Goal: Information Seeking & Learning: Learn about a topic

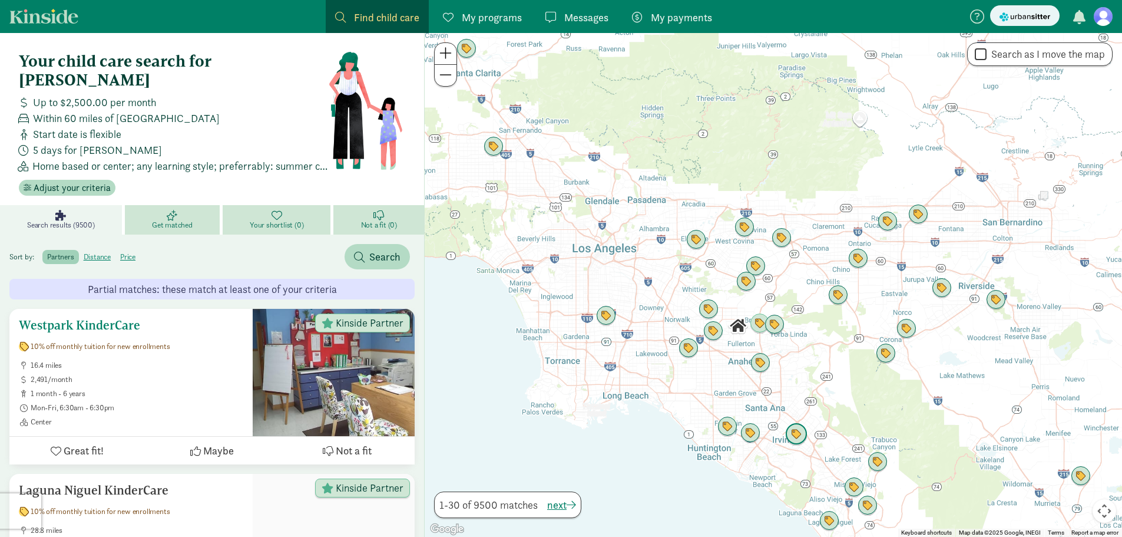
click at [123, 318] on h5 "Westpark KinderCare" at bounding box center [131, 325] width 224 height 14
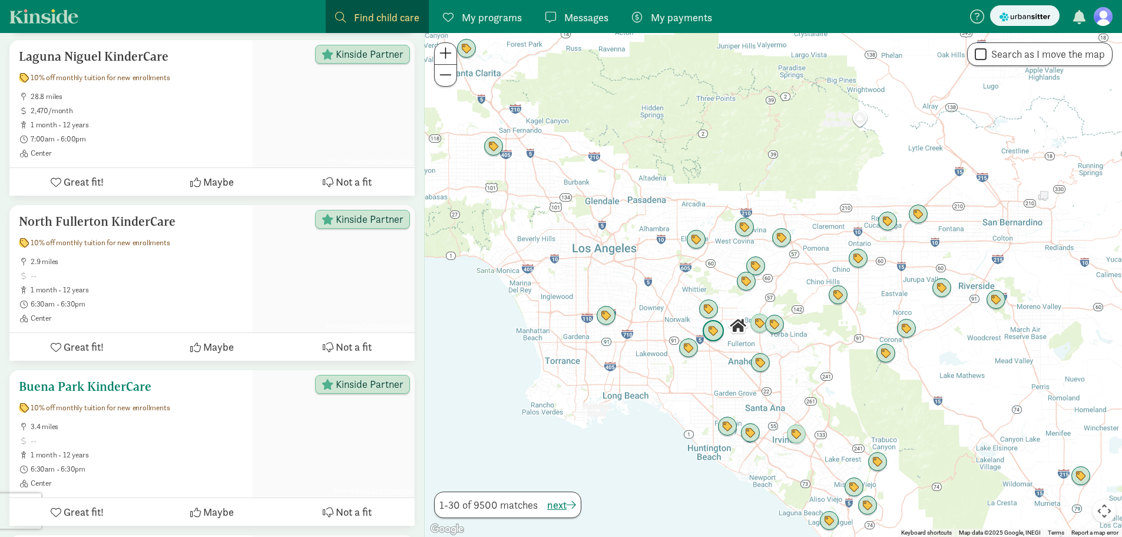
scroll to position [471, 0]
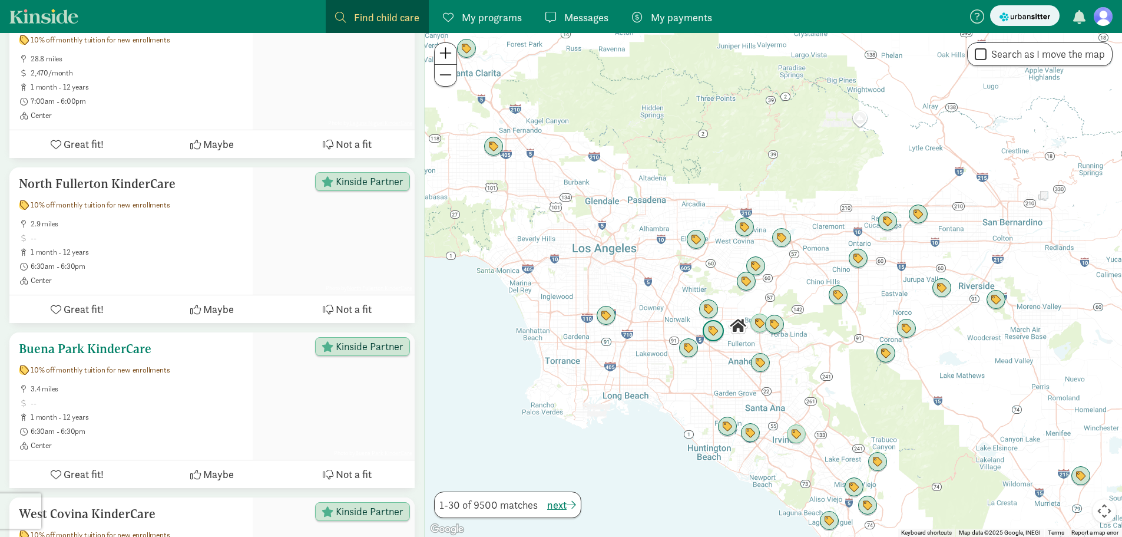
click at [114, 342] on h5 "Buena Park KinderCare" at bounding box center [131, 349] width 224 height 14
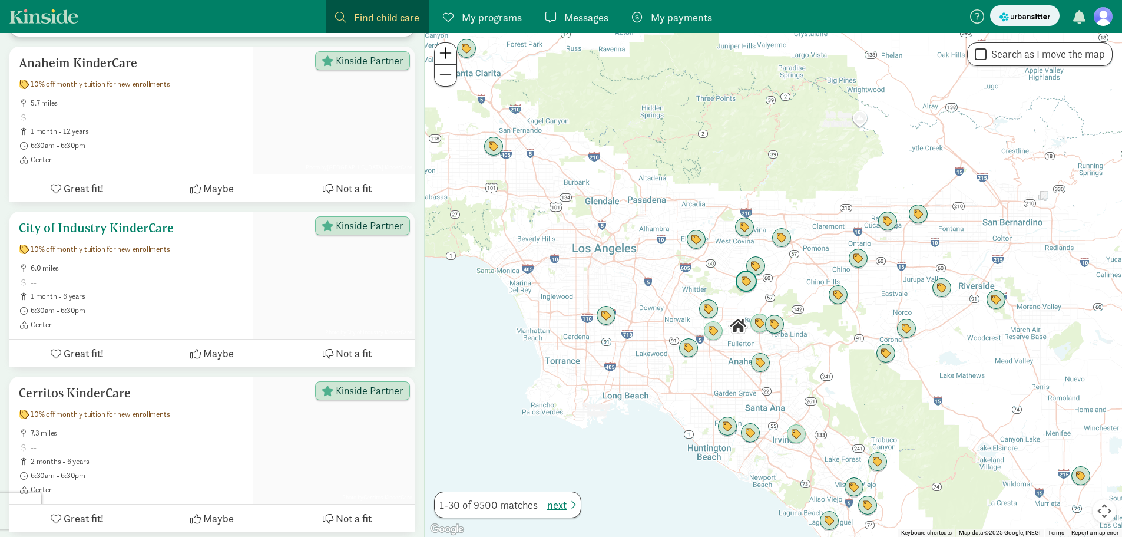
scroll to position [1708, 0]
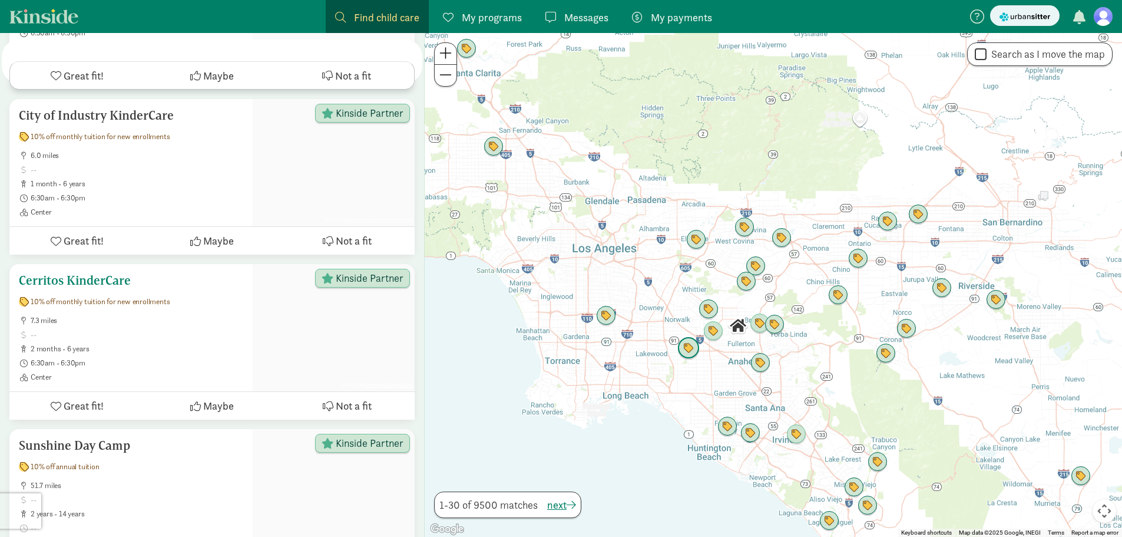
click at [79, 273] on h5 "Cerritos KinderCare" at bounding box center [131, 280] width 224 height 14
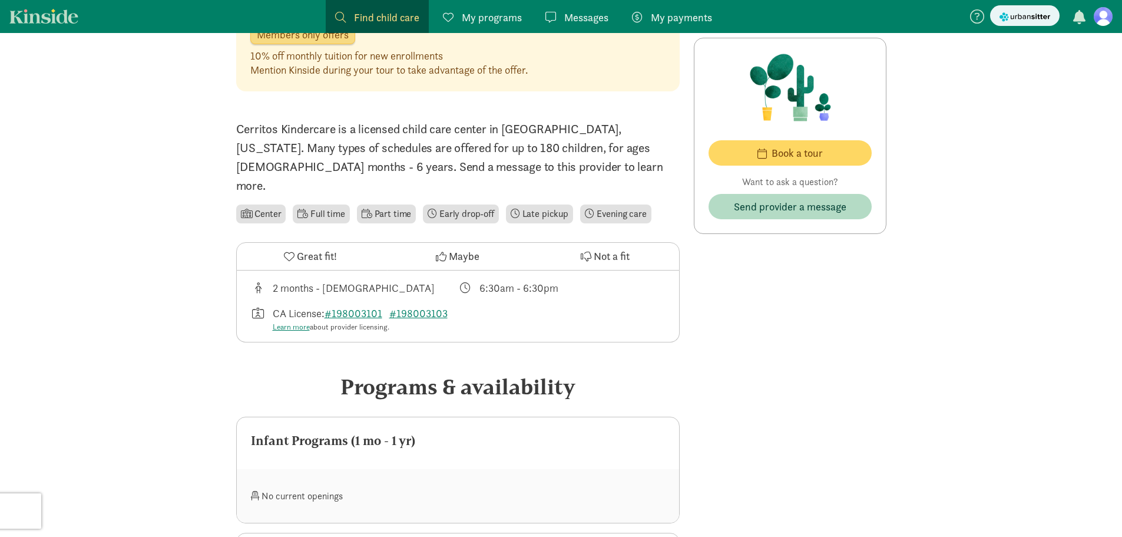
scroll to position [295, 0]
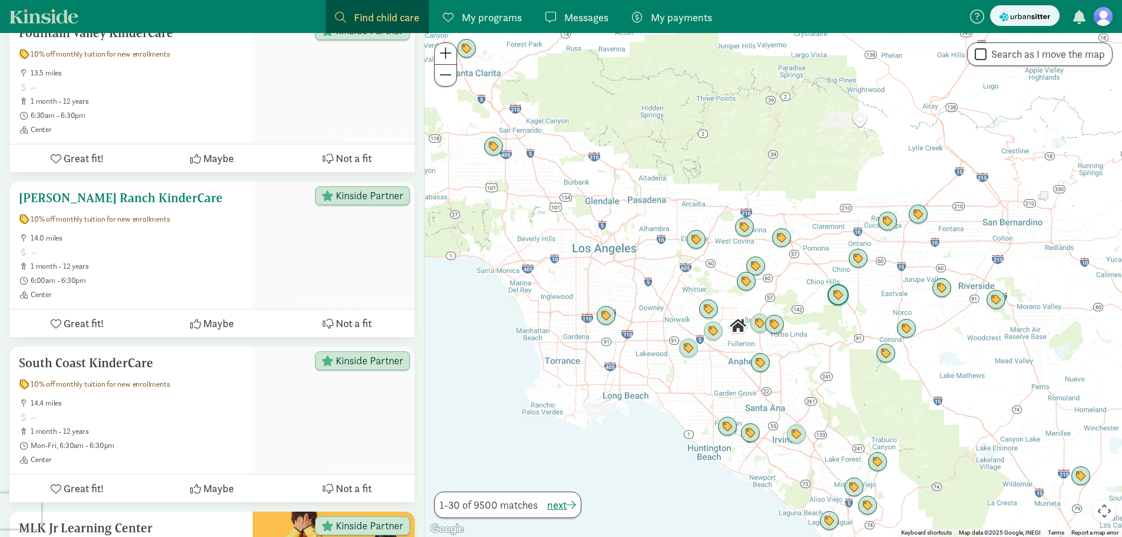
scroll to position [3122, 0]
